Goal: Transaction & Acquisition: Purchase product/service

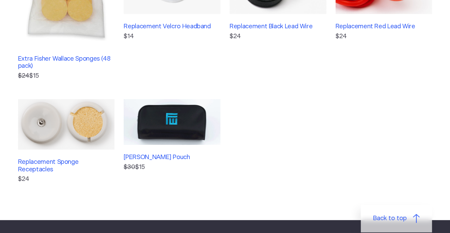
scroll to position [204, 0]
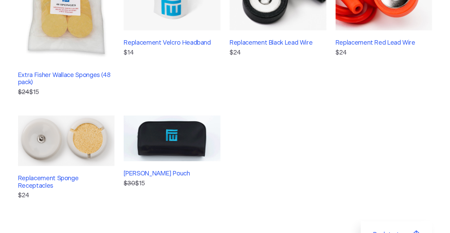
click at [54, 140] on img at bounding box center [66, 140] width 97 height 50
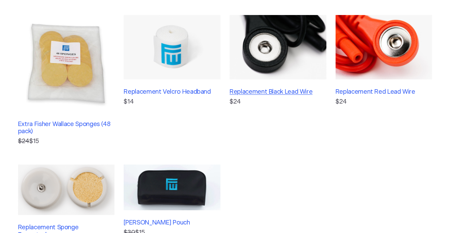
scroll to position [136, 0]
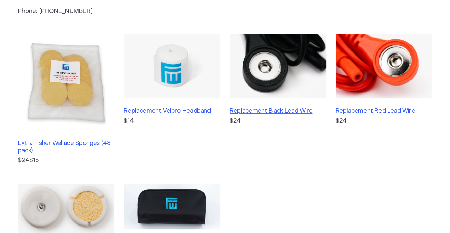
click at [273, 110] on h3 "Replacement Black Lead Wire" at bounding box center [278, 111] width 97 height 7
click at [365, 112] on h3 "Replacement Red Lead Wire" at bounding box center [383, 111] width 97 height 7
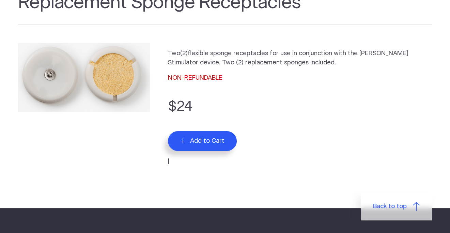
scroll to position [68, 0]
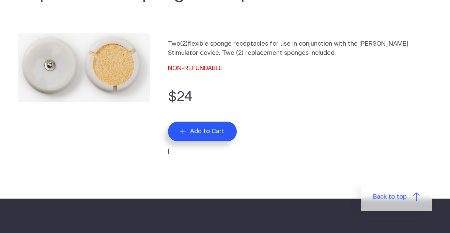
click at [206, 132] on span "Add to Cart" at bounding box center [207, 131] width 34 height 7
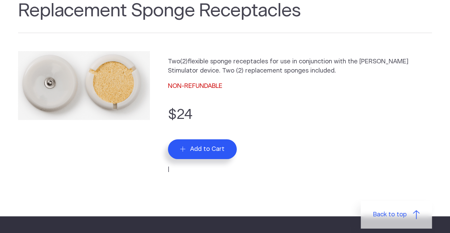
scroll to position [0, 0]
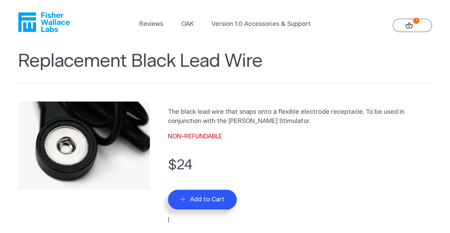
click at [212, 204] on button "Add to Cart" at bounding box center [202, 200] width 69 height 20
drag, startPoint x: 344, startPoint y: 96, endPoint x: 341, endPoint y: 93, distance: 4.2
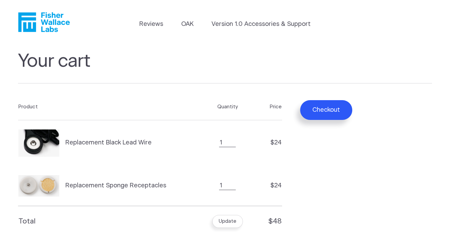
drag, startPoint x: 0, startPoint y: 0, endPoint x: 312, endPoint y: 94, distance: 326.2
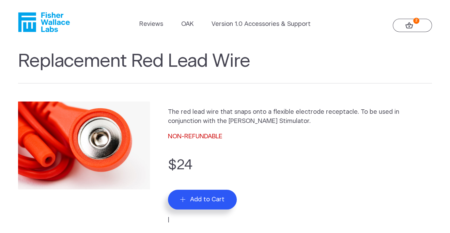
click at [206, 198] on span "Add to Cart" at bounding box center [207, 199] width 34 height 7
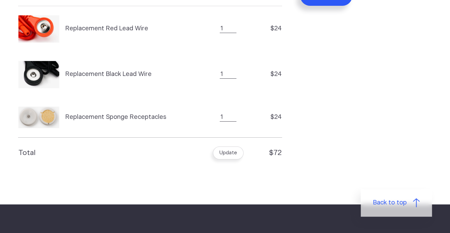
scroll to position [34, 0]
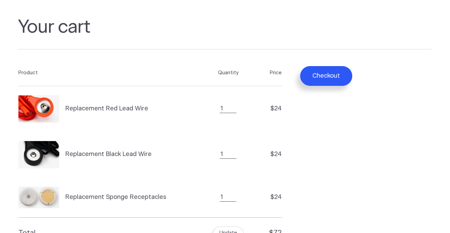
click at [340, 70] on button "Checkout" at bounding box center [326, 76] width 52 height 20
